Goal: Information Seeking & Learning: Learn about a topic

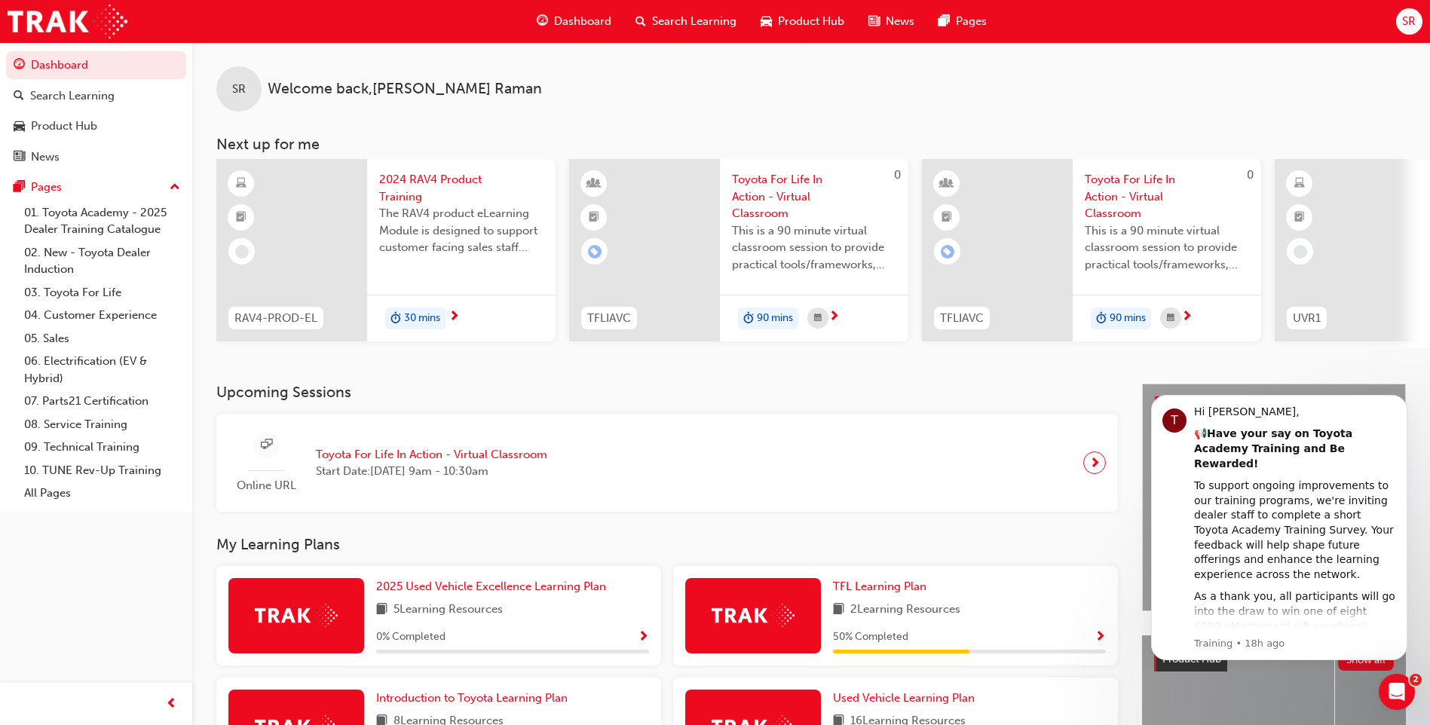
click at [660, 20] on span "Search Learning" at bounding box center [694, 21] width 84 height 17
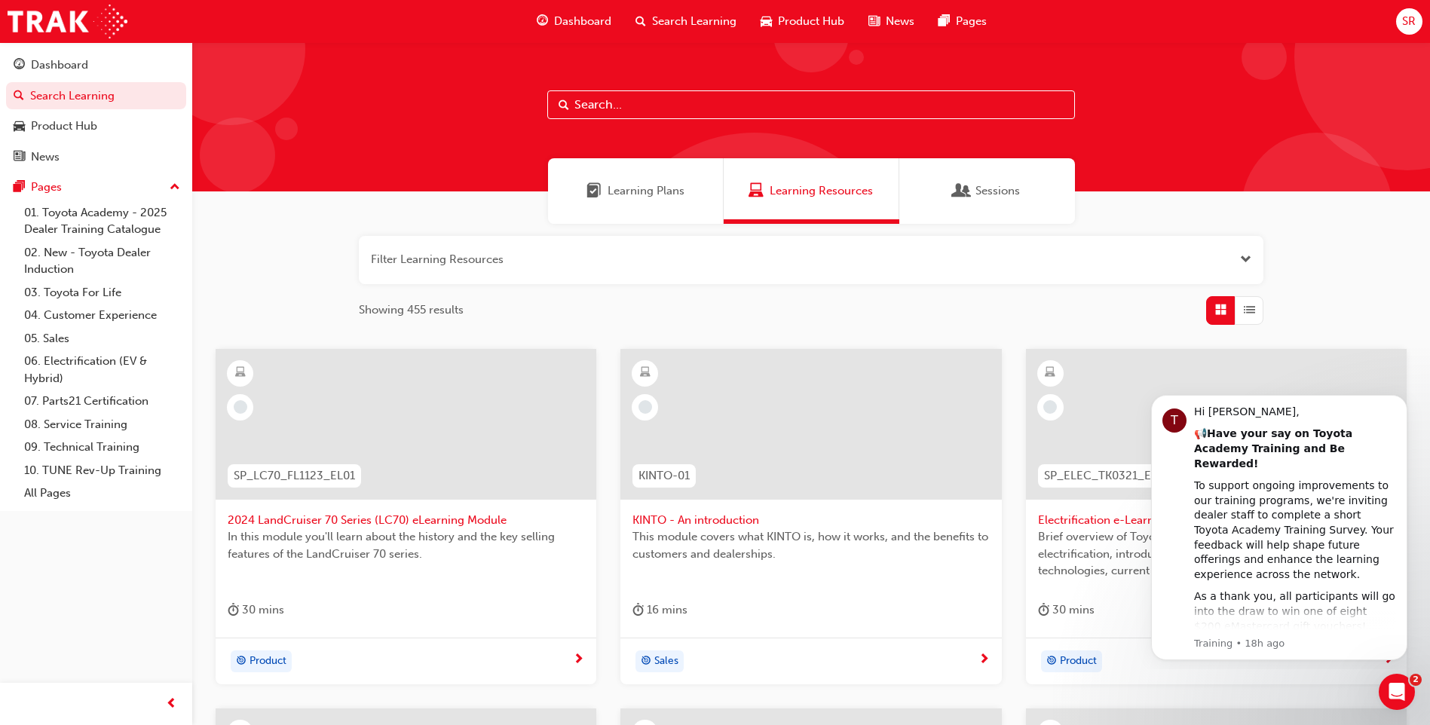
click at [673, 185] on span "Learning Plans" at bounding box center [646, 190] width 77 height 17
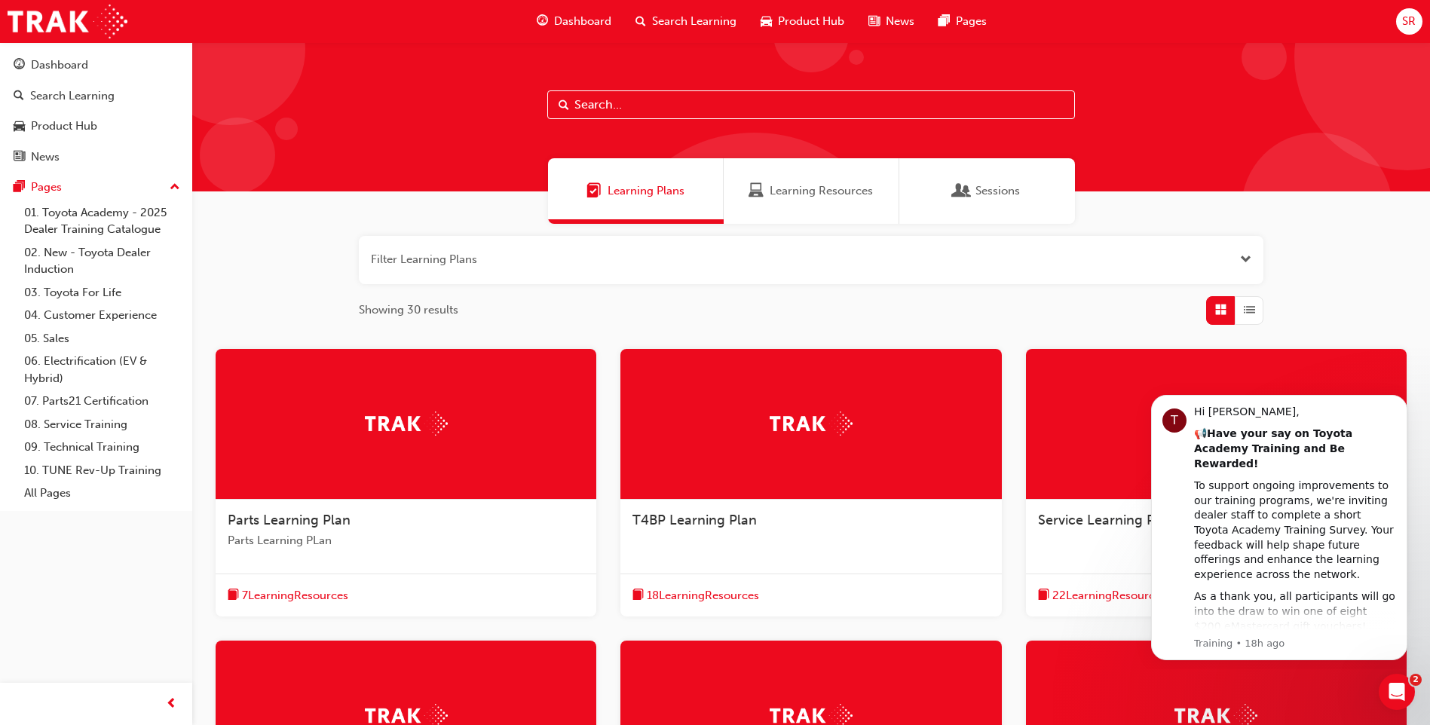
click at [779, 182] on div "Learning Resources" at bounding box center [812, 191] width 176 height 66
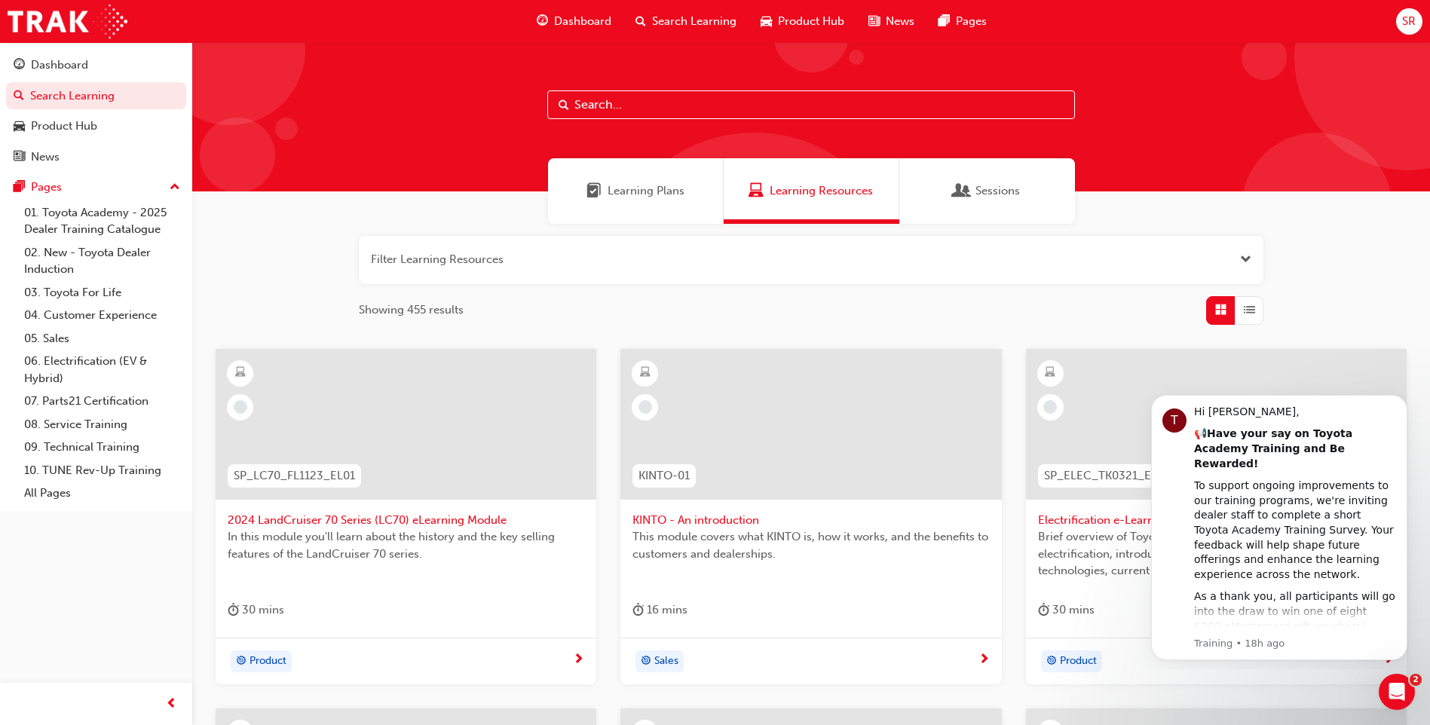
click at [794, 122] on div at bounding box center [811, 116] width 1238 height 149
click at [800, 115] on input "text" at bounding box center [811, 104] width 528 height 29
paste input "Australian Consumer Law - Dealer Sales Staff-eLearning module"
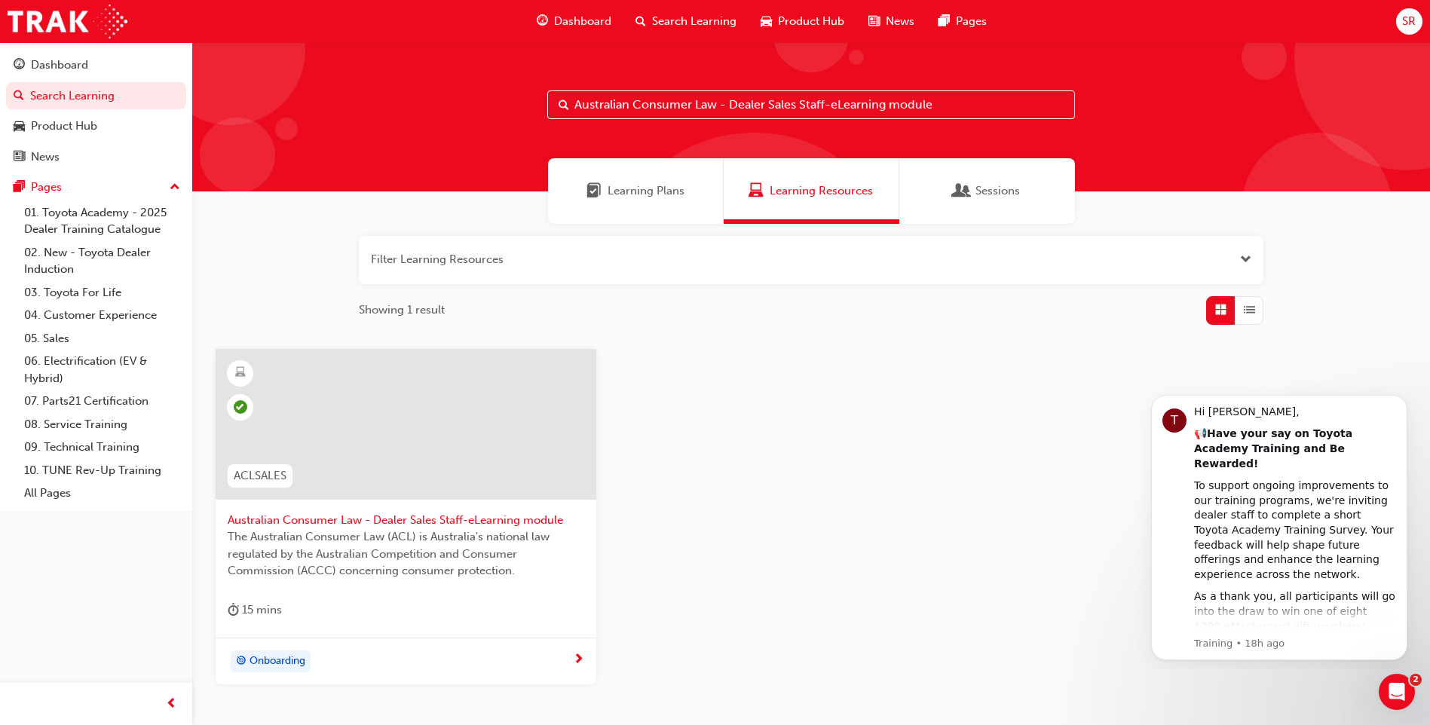
type input "Australian Consumer Law - Dealer Sales Staff-eLearning module"
click at [510, 519] on span "Australian Consumer Law - Dealer Sales Staff-eLearning module" at bounding box center [406, 520] width 357 height 17
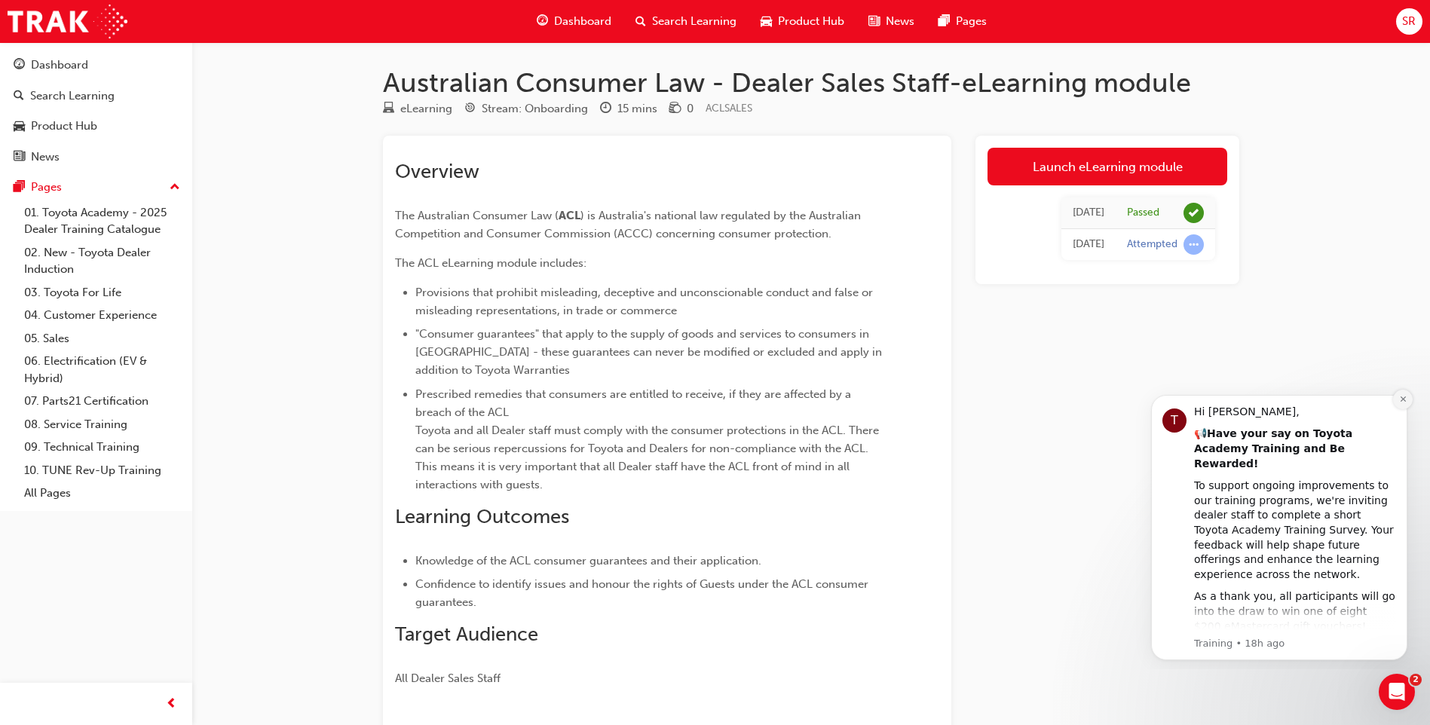
click at [1401, 399] on icon "Dismiss notification" at bounding box center [1403, 399] width 8 height 8
